Goal: Information Seeking & Learning: Learn about a topic

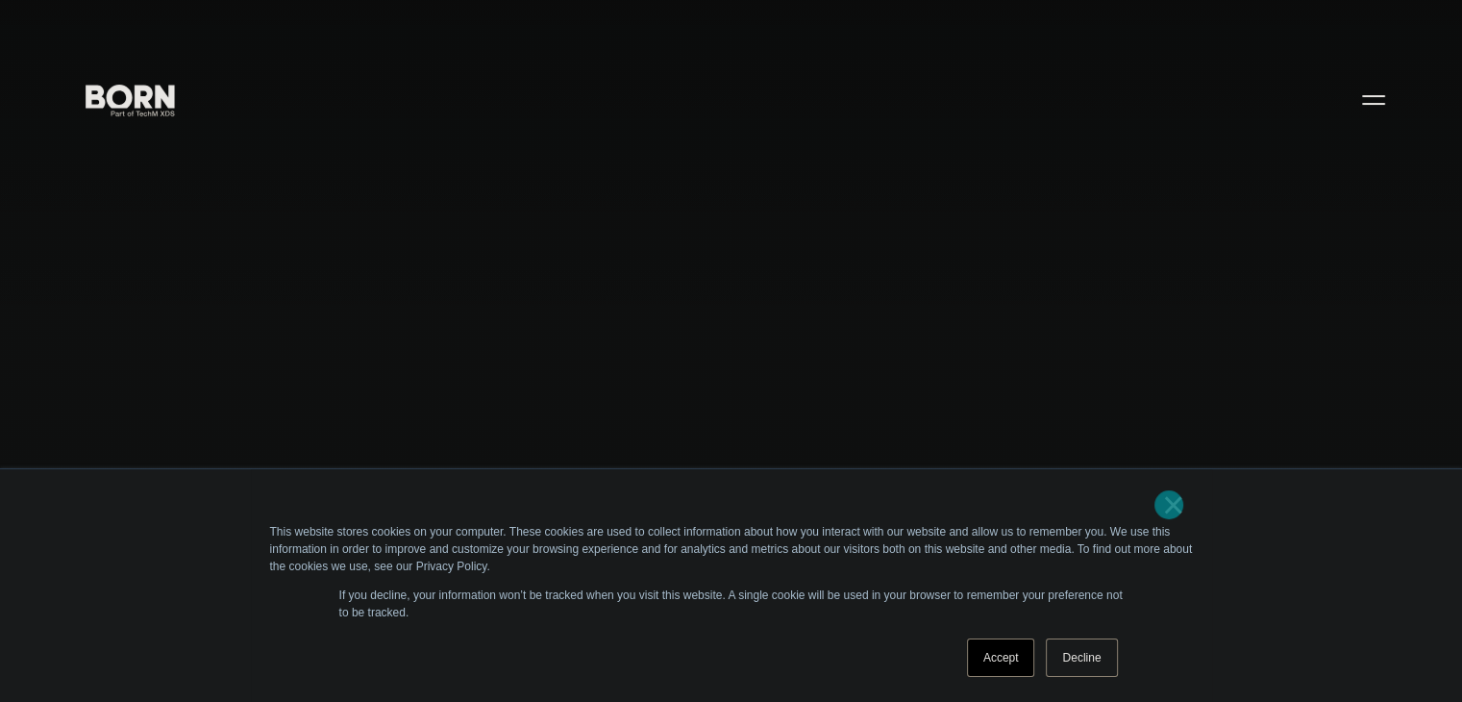
click at [1169, 505] on link "×" at bounding box center [1173, 504] width 23 height 17
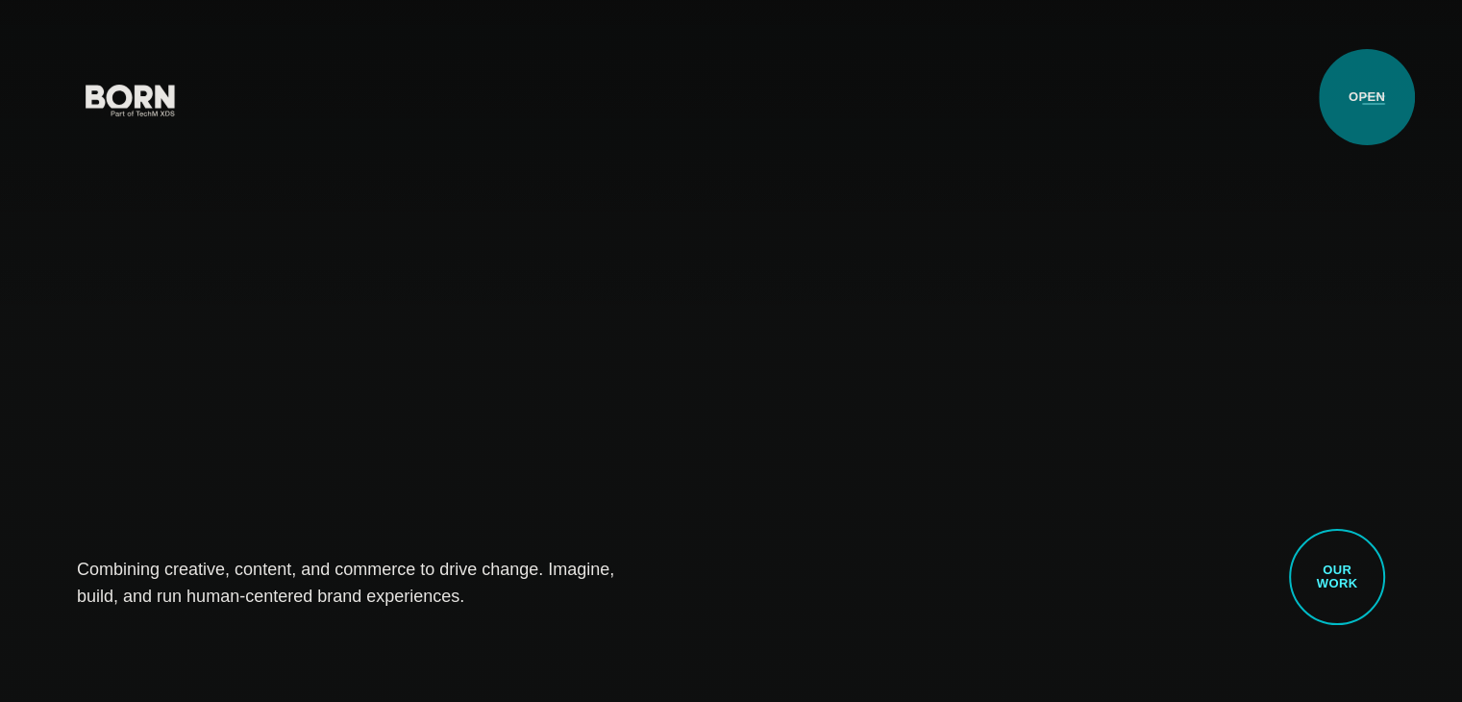
click at [1367, 97] on button "Primary Menu" at bounding box center [1373, 99] width 46 height 40
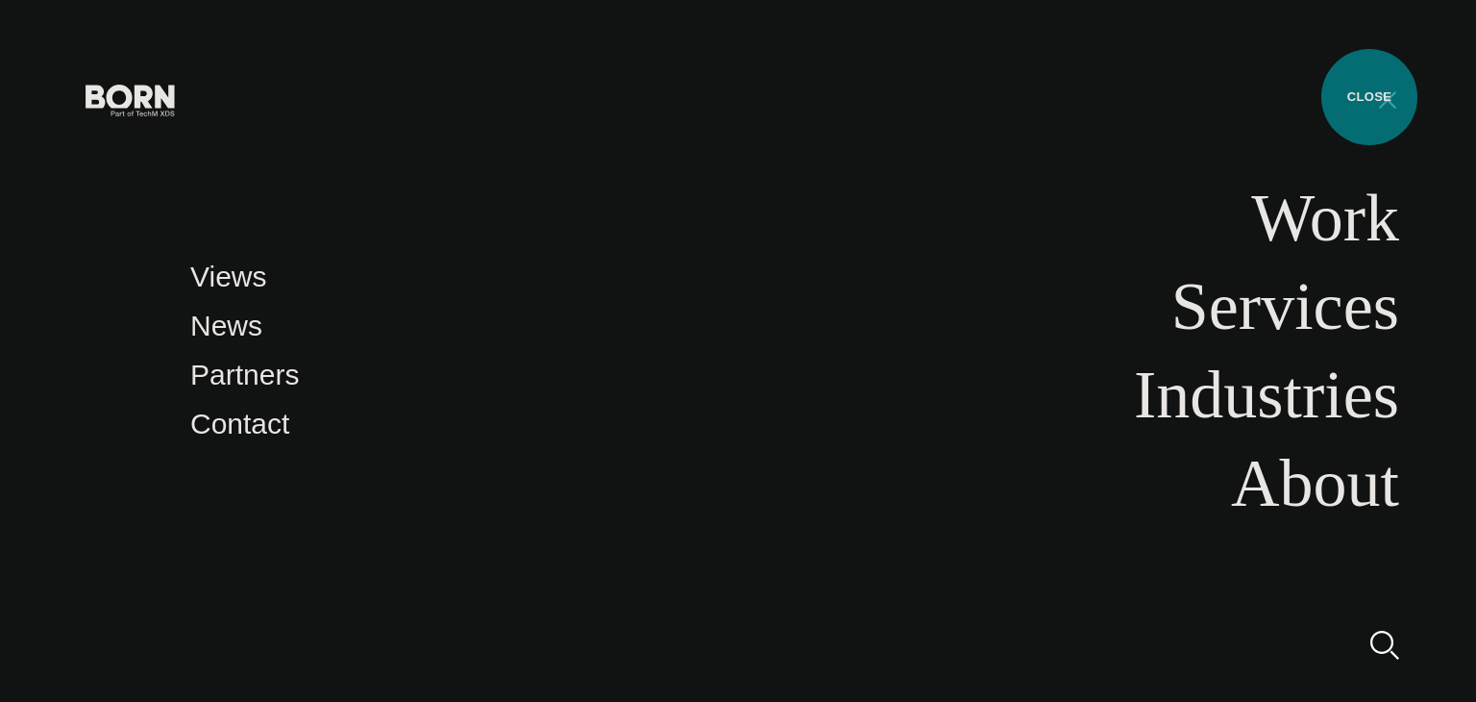
click at [1369, 97] on button "Primary Menu" at bounding box center [1388, 99] width 46 height 40
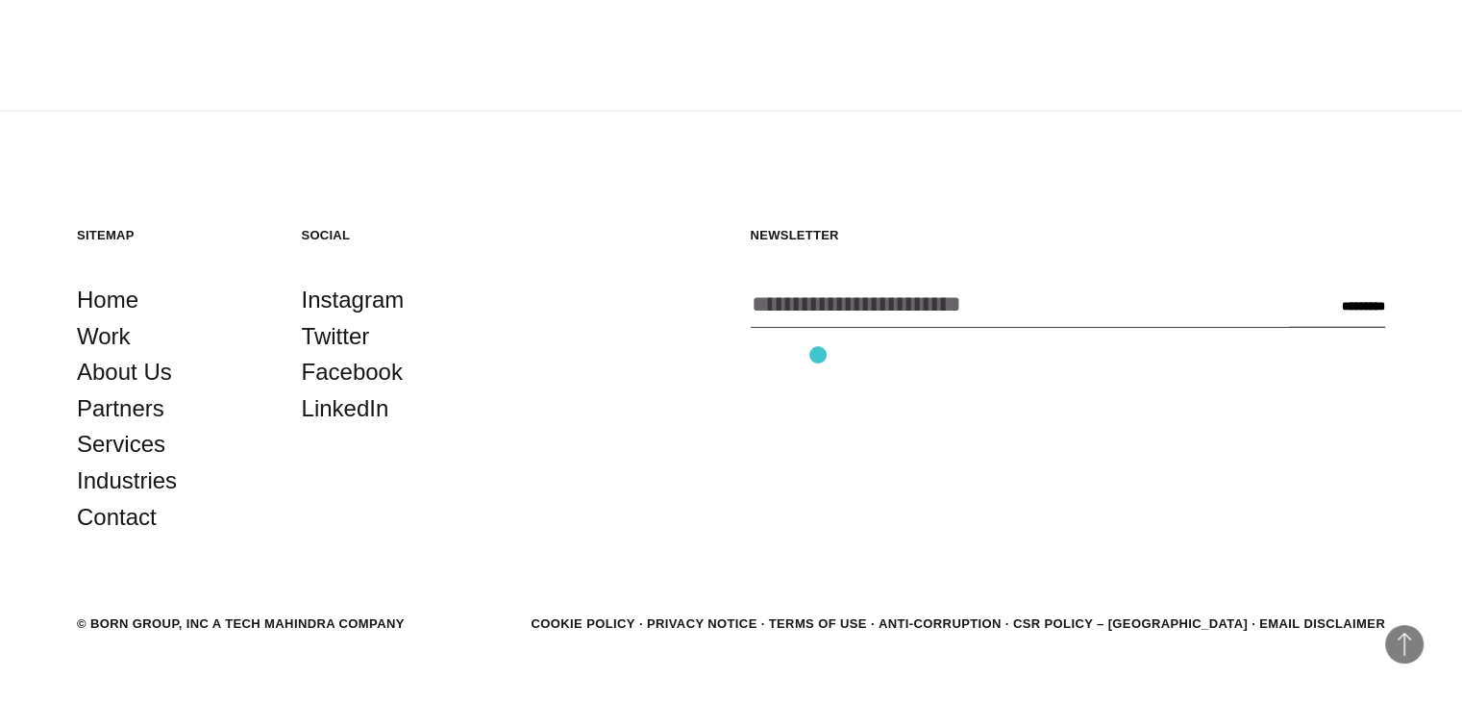
scroll to position [5205, 0]
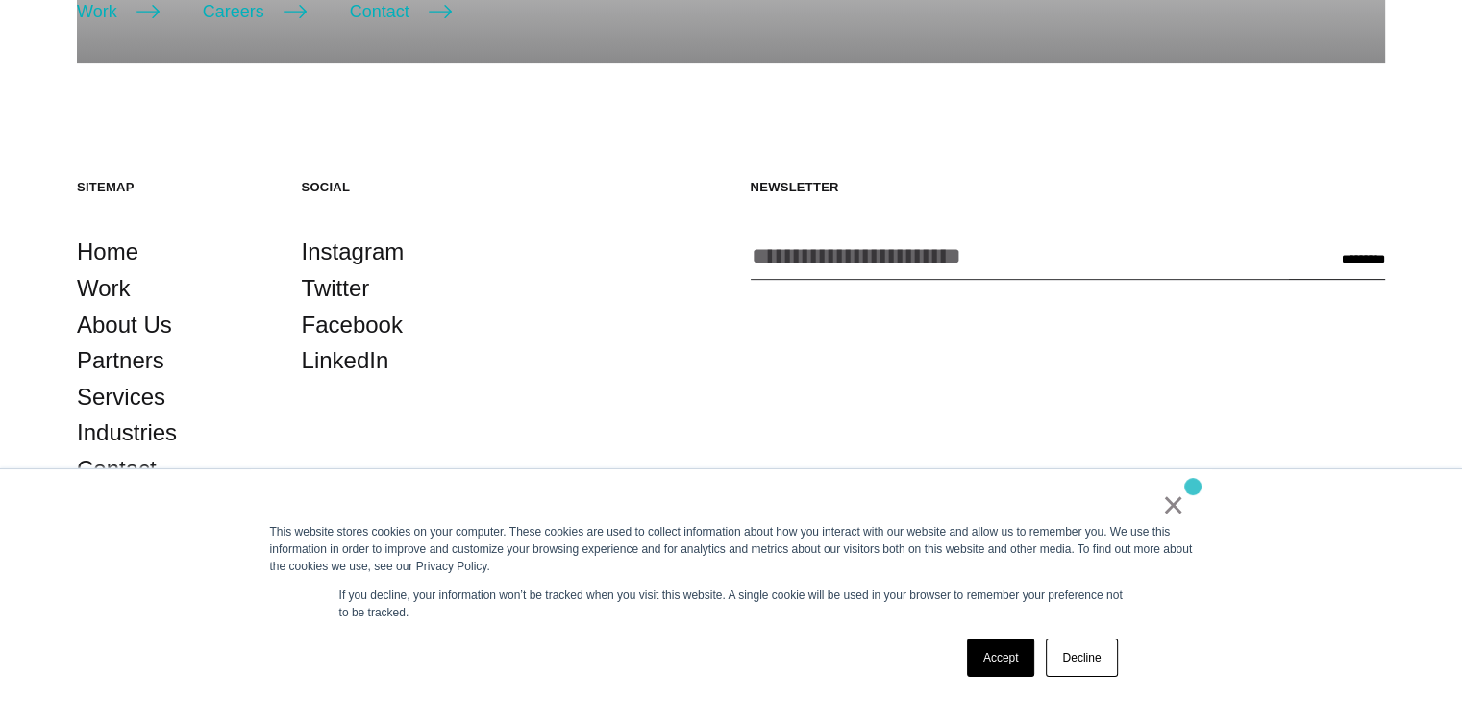
scroll to position [640, 0]
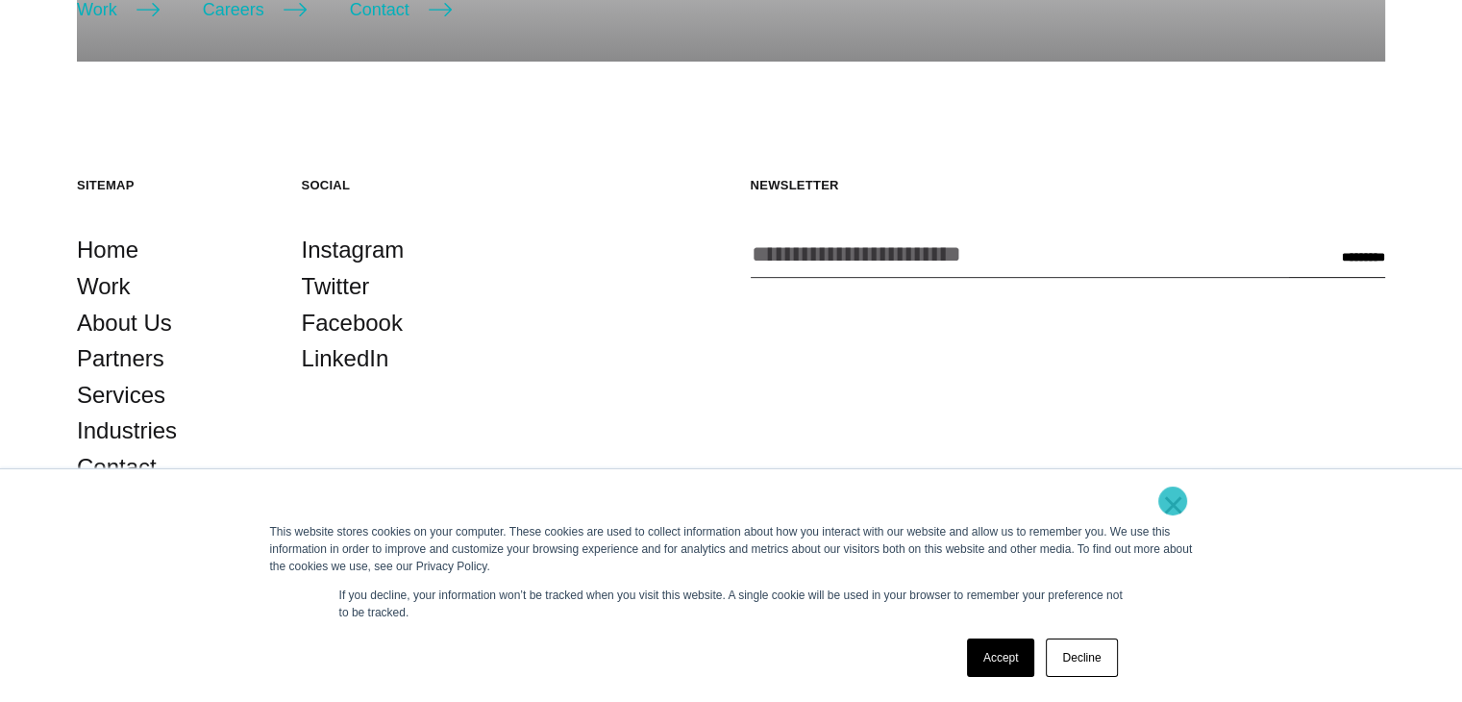
click at [1172, 501] on link "×" at bounding box center [1173, 504] width 23 height 17
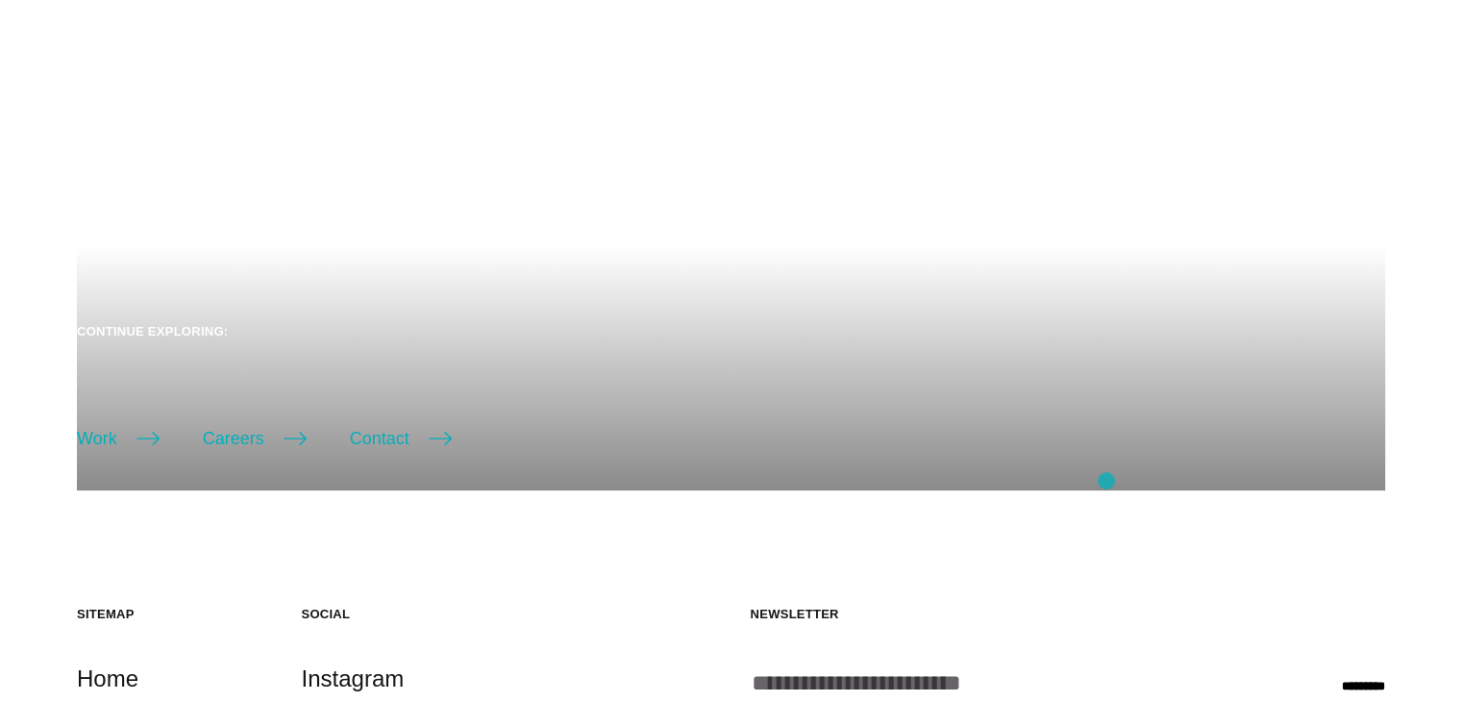
scroll to position [160, 0]
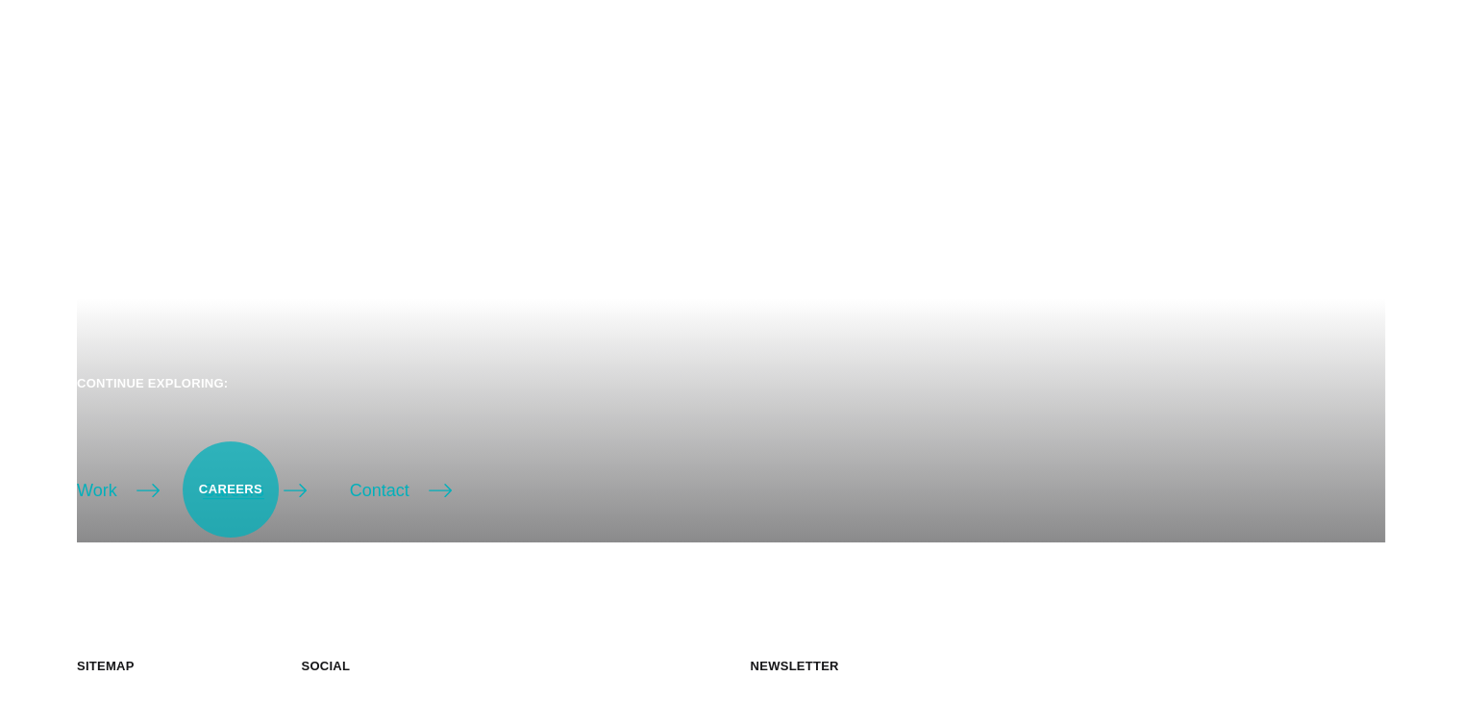
click at [231, 489] on link "Careers" at bounding box center [255, 490] width 104 height 27
